Goal: Information Seeking & Learning: Understand process/instructions

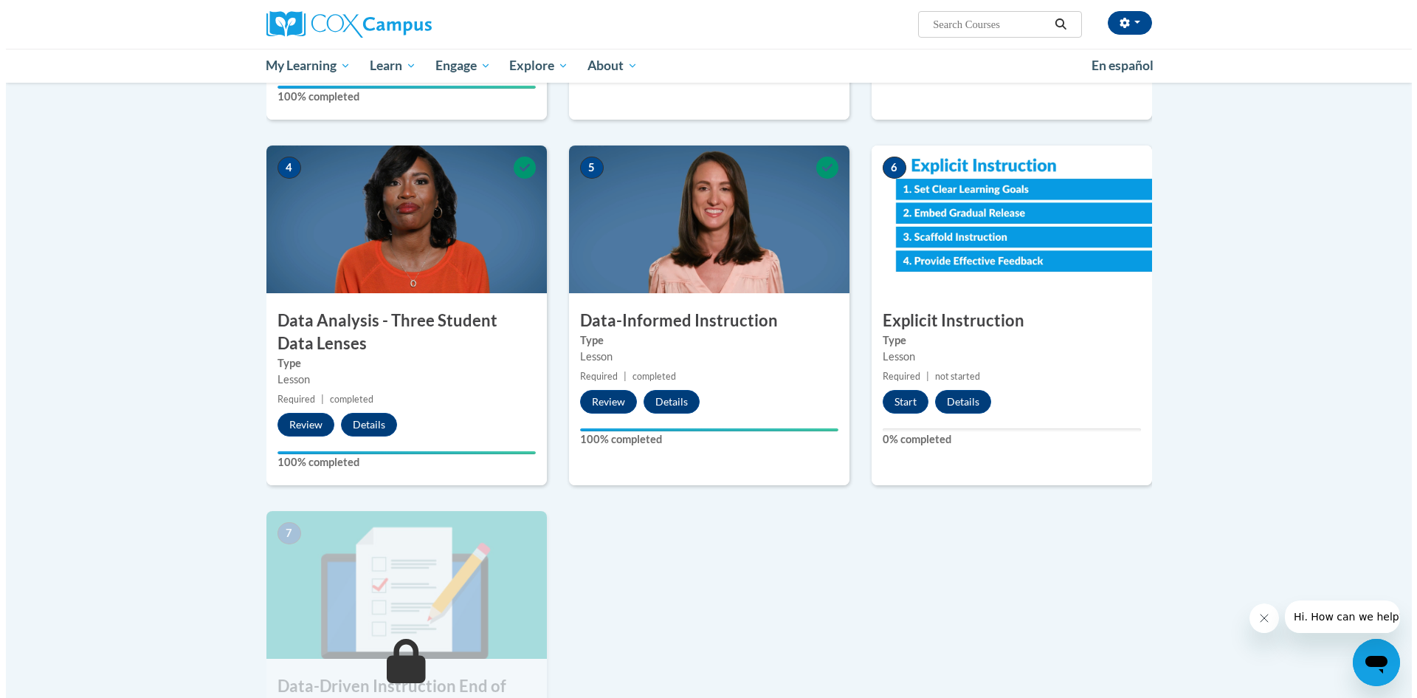
scroll to position [591, 0]
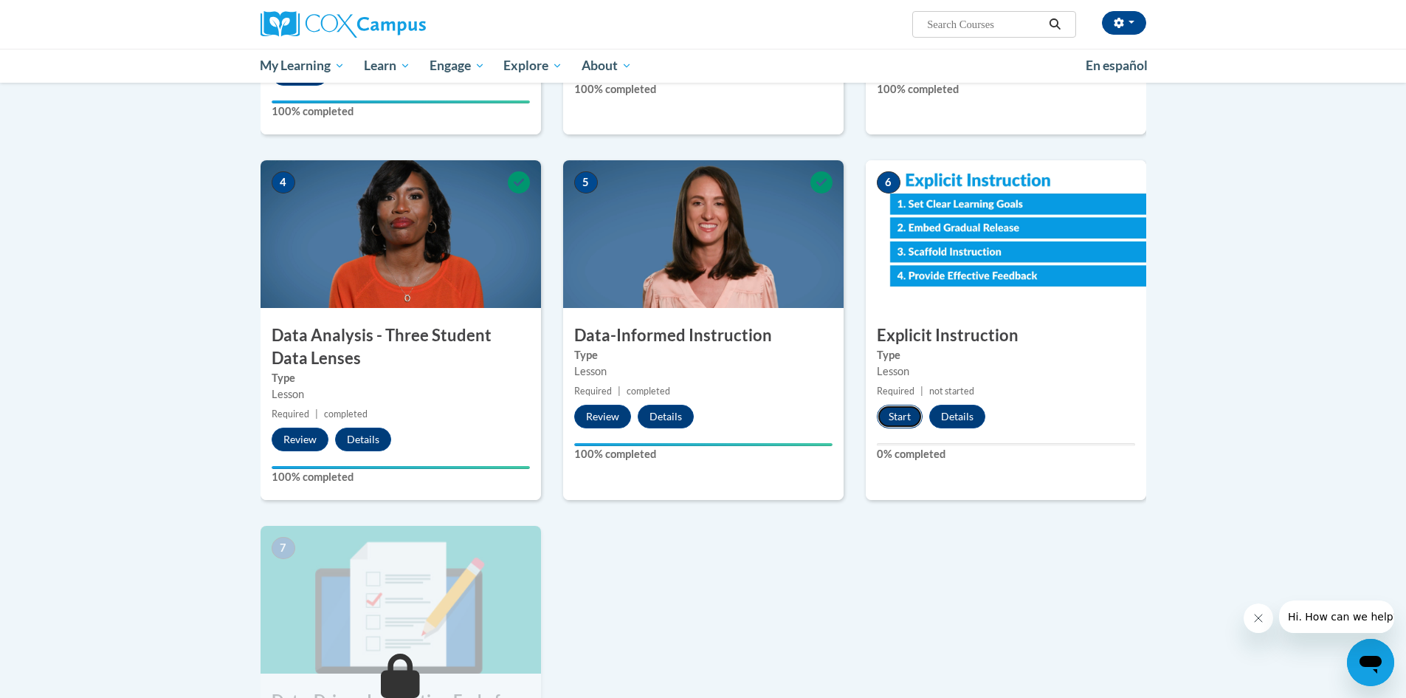
click at [903, 413] on button "Start" at bounding box center [900, 417] width 46 height 24
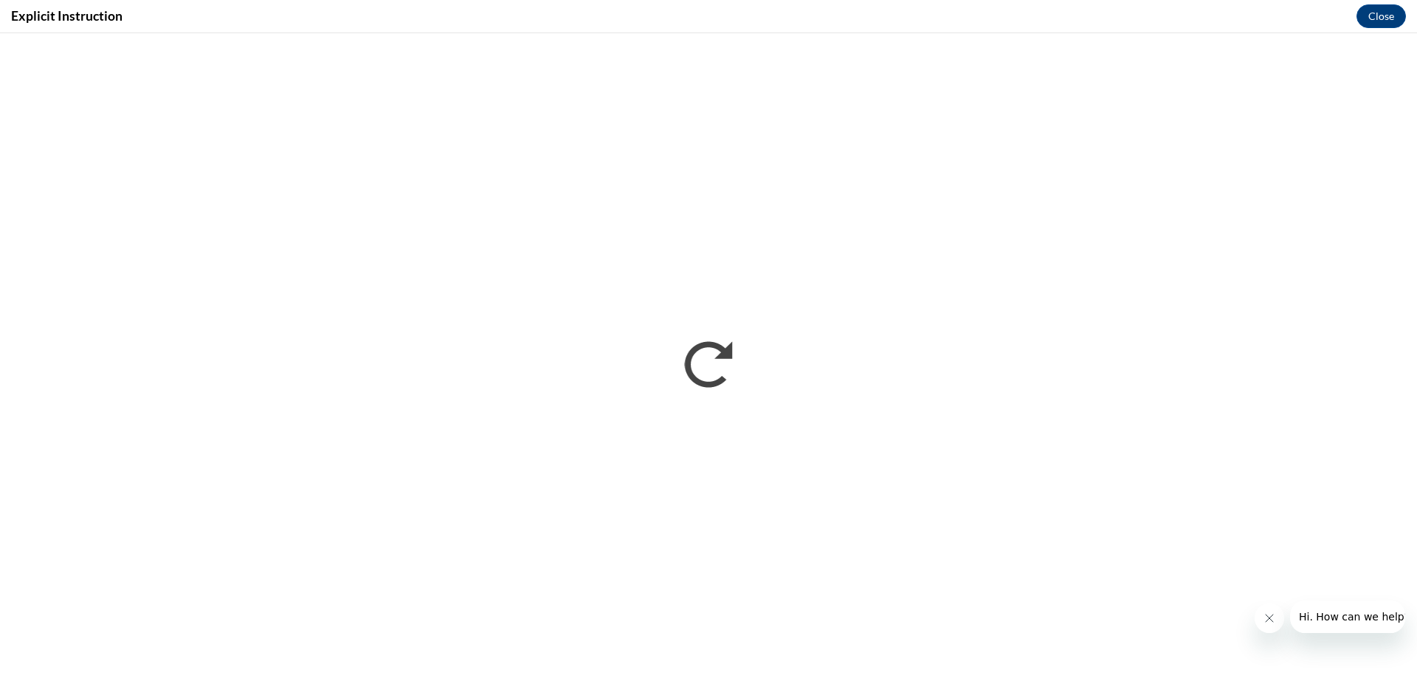
scroll to position [0, 0]
